Goal: Check status: Check status

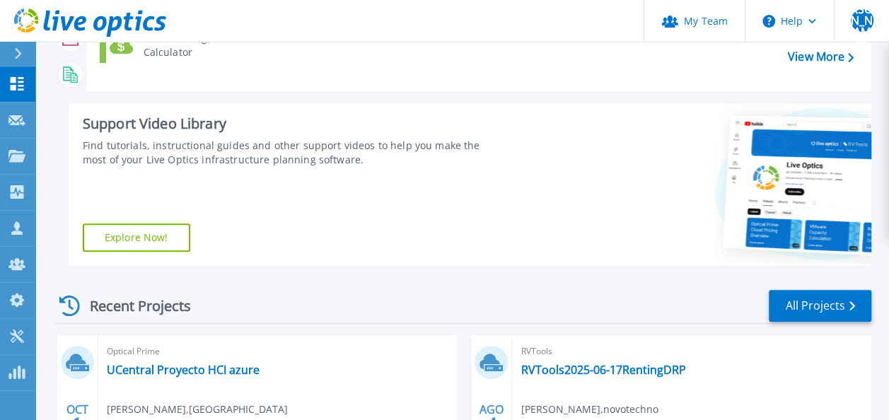
scroll to position [354, 0]
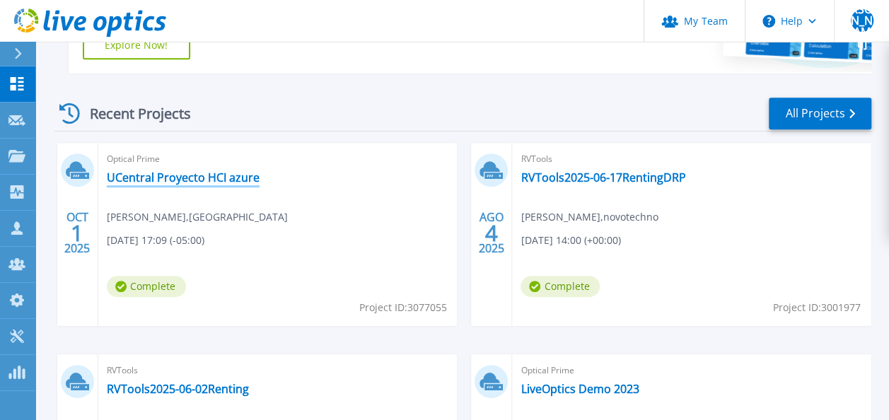
click at [177, 173] on link "UCentral Proyecto HCI azure" at bounding box center [183, 178] width 153 height 14
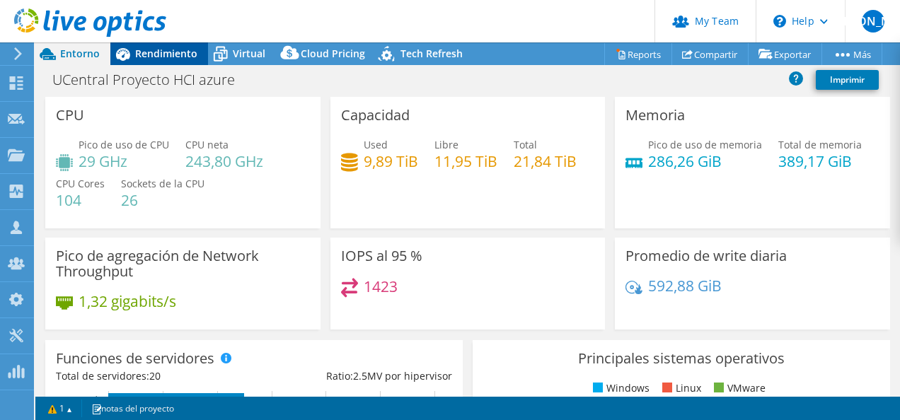
click at [161, 55] on span "Rendimiento" at bounding box center [166, 53] width 62 height 13
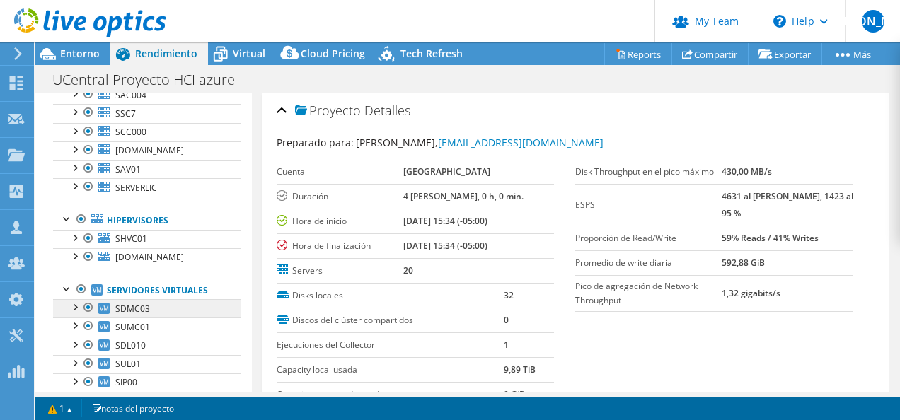
scroll to position [146, 0]
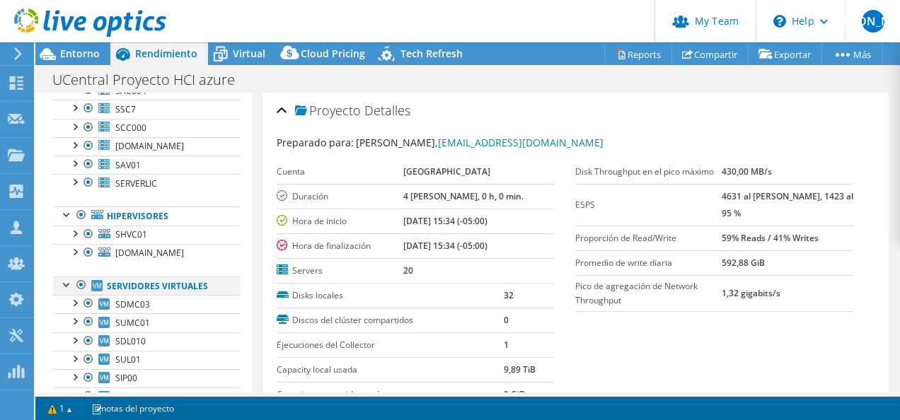
click at [80, 284] on div at bounding box center [81, 285] width 14 height 17
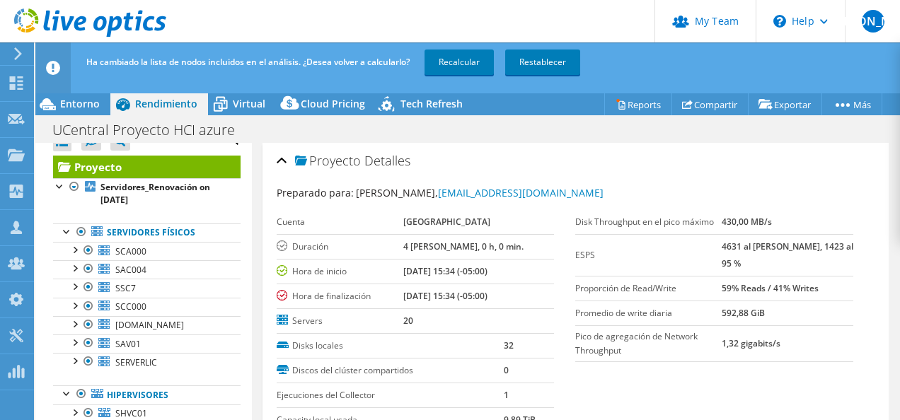
scroll to position [0, 0]
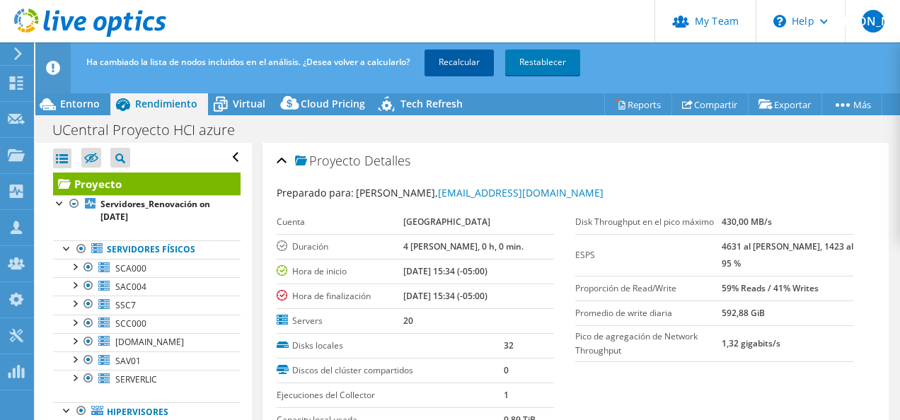
click at [480, 62] on link "Recalcular" at bounding box center [459, 62] width 69 height 25
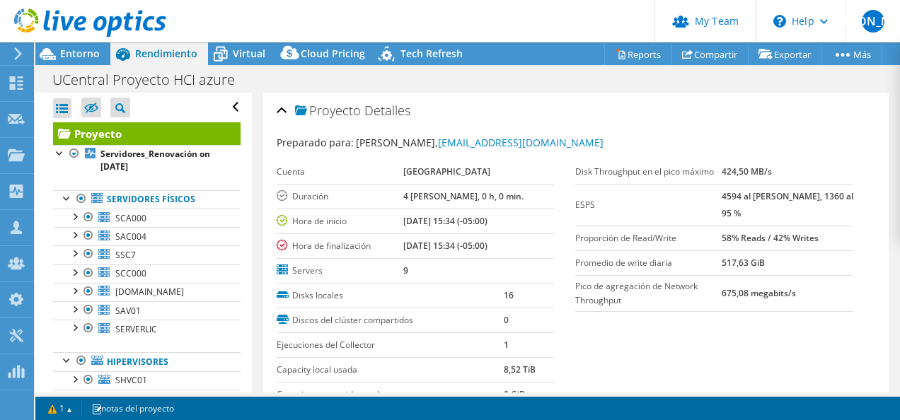
click at [75, 54] on span "Entorno" at bounding box center [80, 53] width 40 height 13
